Goal: Information Seeking & Learning: Learn about a topic

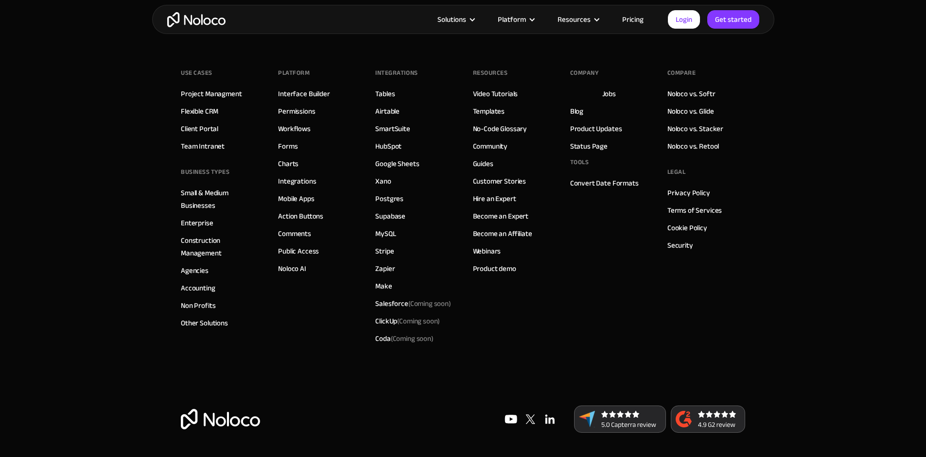
scroll to position [1288, 0]
